Goal: Task Accomplishment & Management: Complete application form

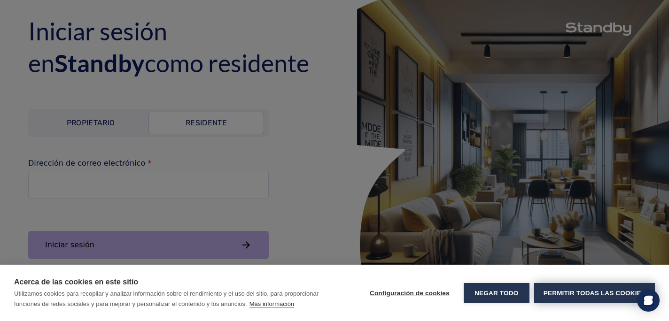
click at [572, 299] on button "Permitir todas las cookies" at bounding box center [594, 293] width 121 height 20
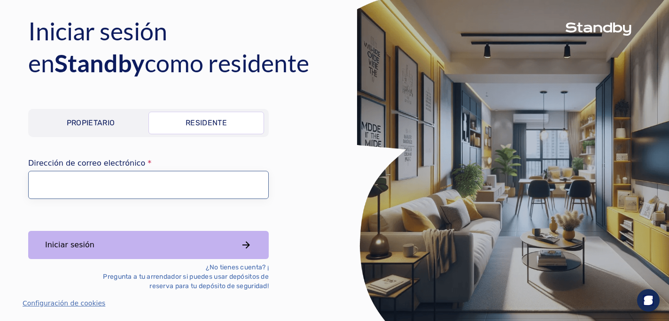
click at [184, 185] on input "Dirección de correo electrónico" at bounding box center [148, 185] width 241 height 28
type input "**********"
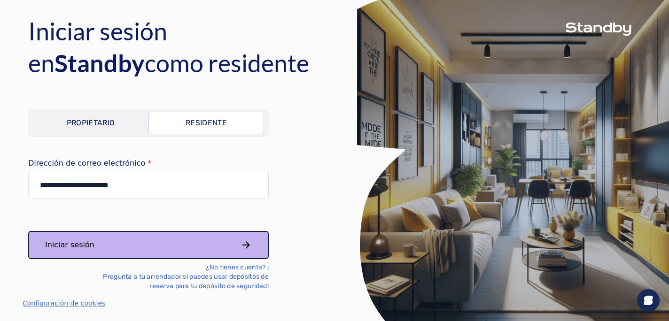
click at [169, 241] on button "Iniciar sesión" at bounding box center [148, 245] width 241 height 28
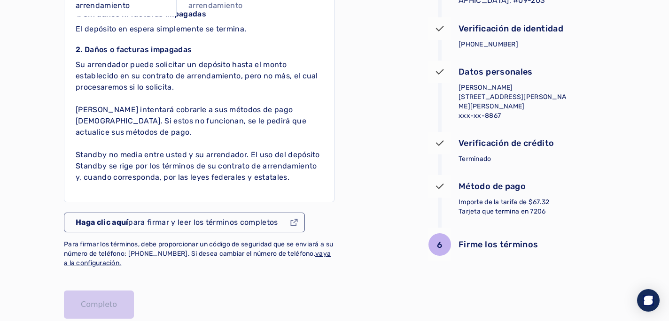
scroll to position [178, 0]
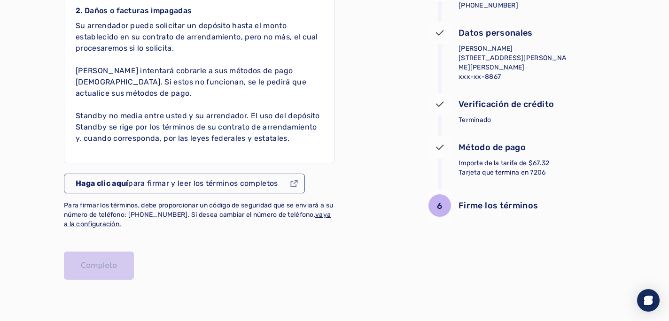
click at [205, 182] on font "para firmar y leer los términos completos" at bounding box center [202, 183] width 149 height 9
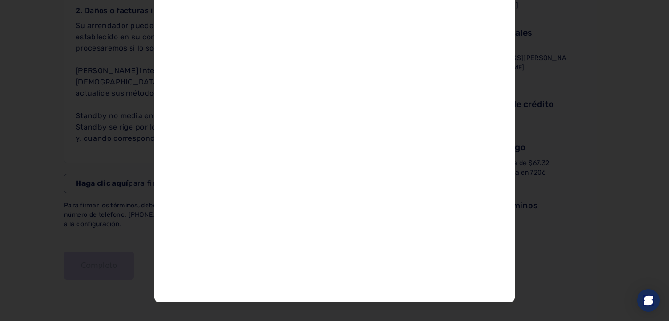
scroll to position [61, 0]
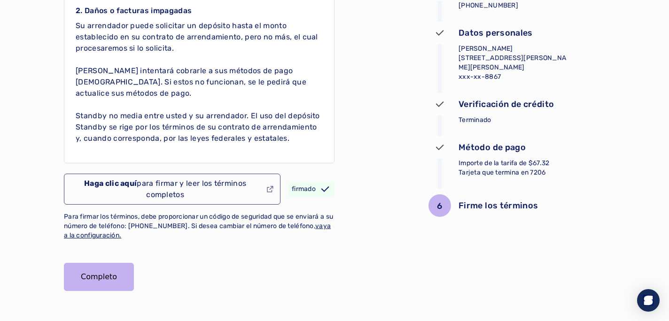
click at [245, 189] on p "Haga clic aquí para firmar y leer los términos completos" at bounding box center [165, 189] width 179 height 23
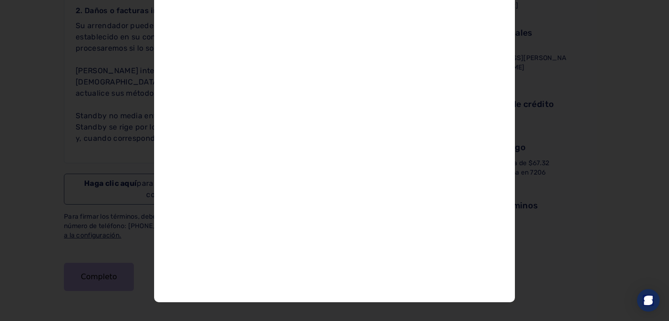
scroll to position [94, 0]
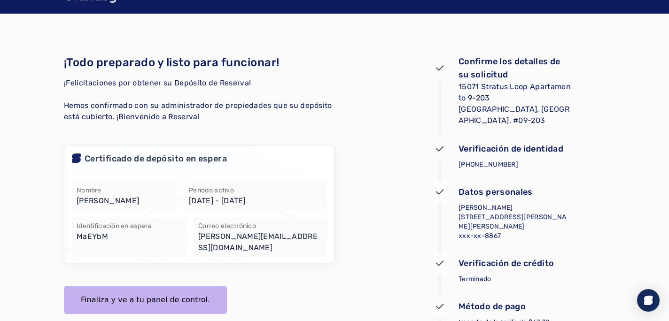
scroll to position [35, 0]
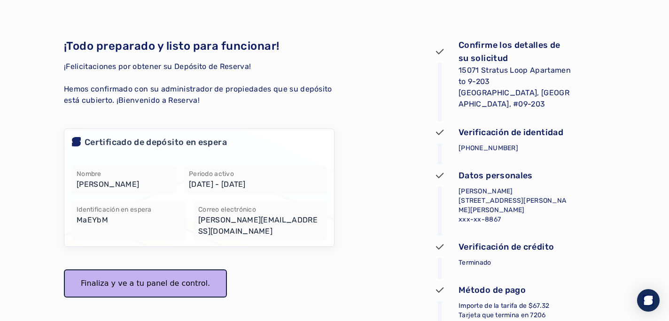
click at [163, 279] on font "Finaliza y ve a tu panel de control." at bounding box center [145, 283] width 129 height 9
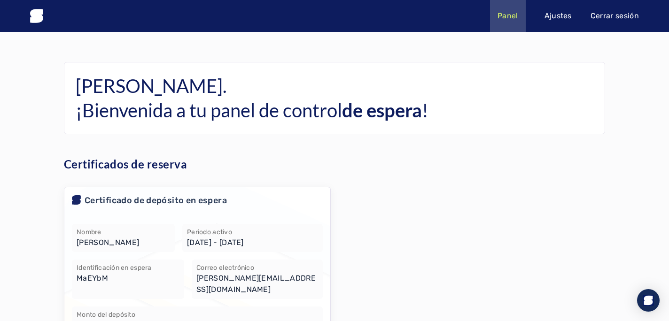
click at [367, 89] on h6 "Hola ANDREINA. ¡Bienvenida a tu panel de control de espera !" at bounding box center [335, 98] width 518 height 49
